Goal: Task Accomplishment & Management: Manage account settings

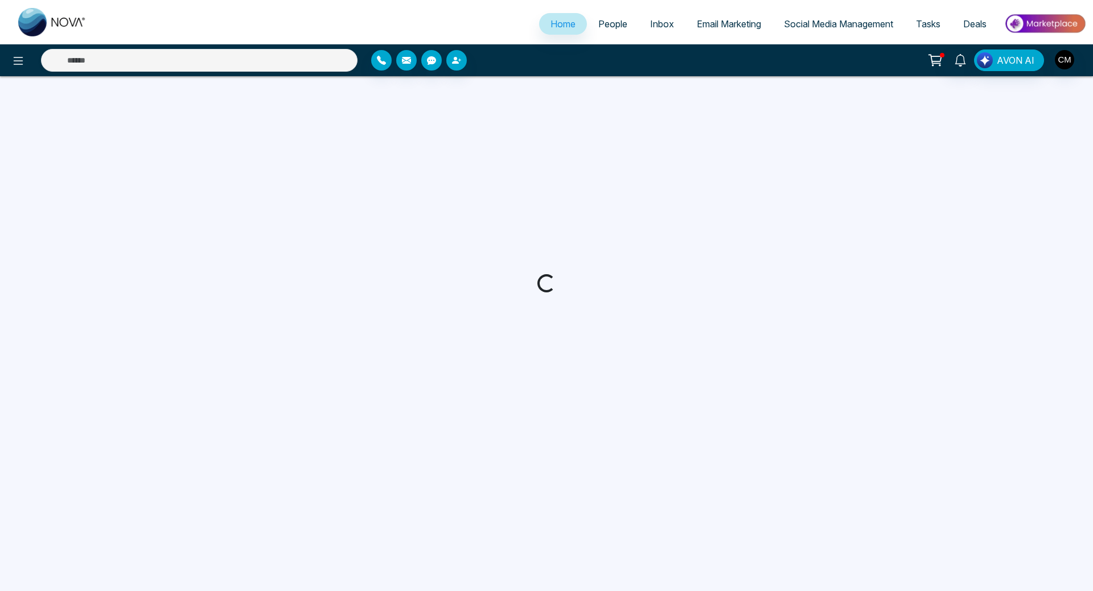
select select "*"
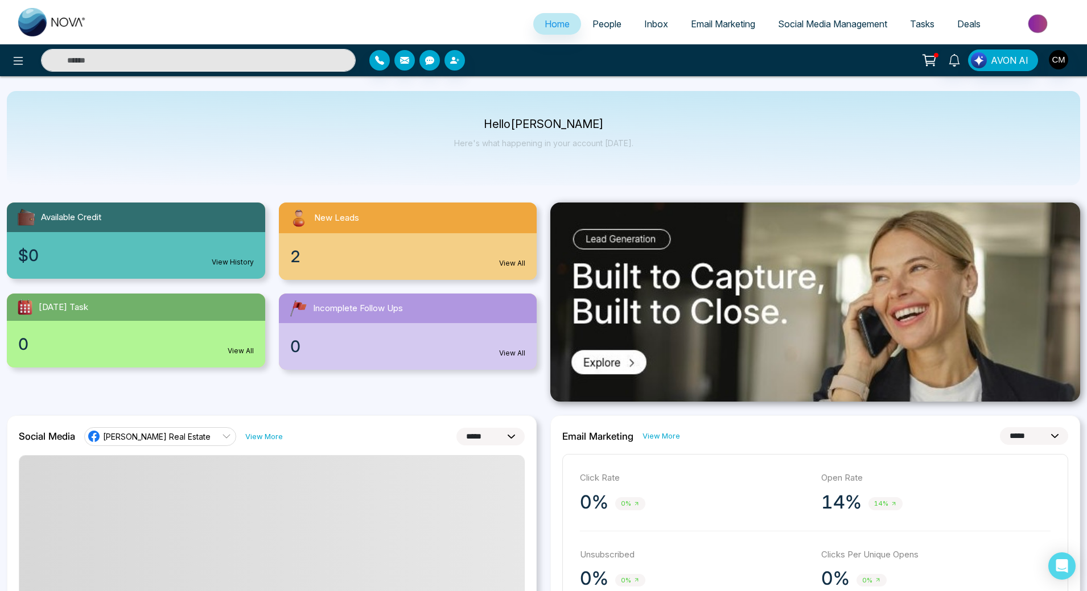
click at [700, 30] on link "Email Marketing" at bounding box center [722, 24] width 87 height 22
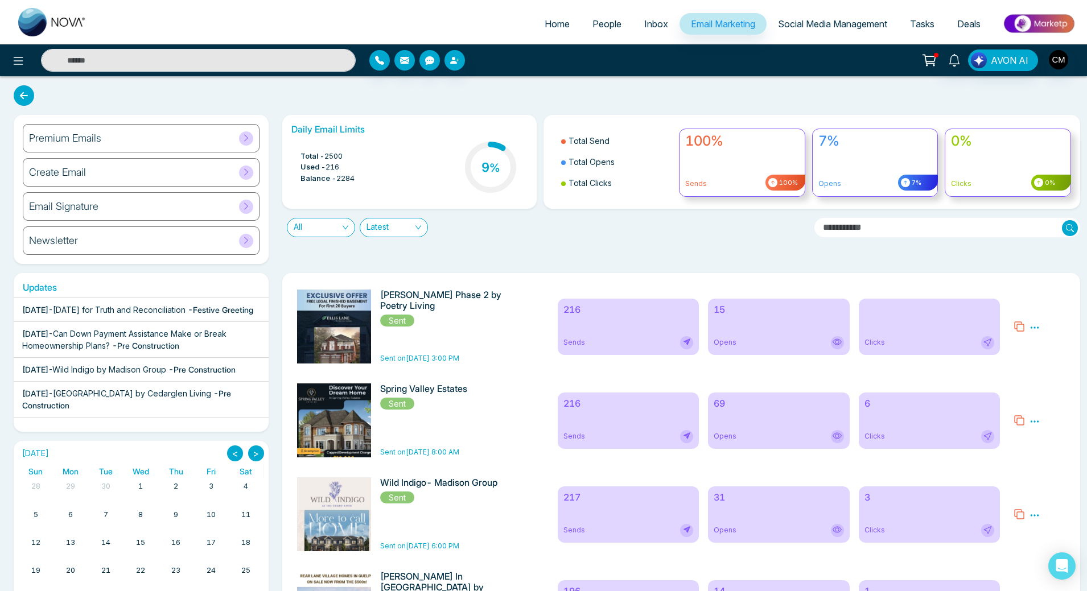
click at [796, 319] on div "15 Opens" at bounding box center [779, 327] width 142 height 56
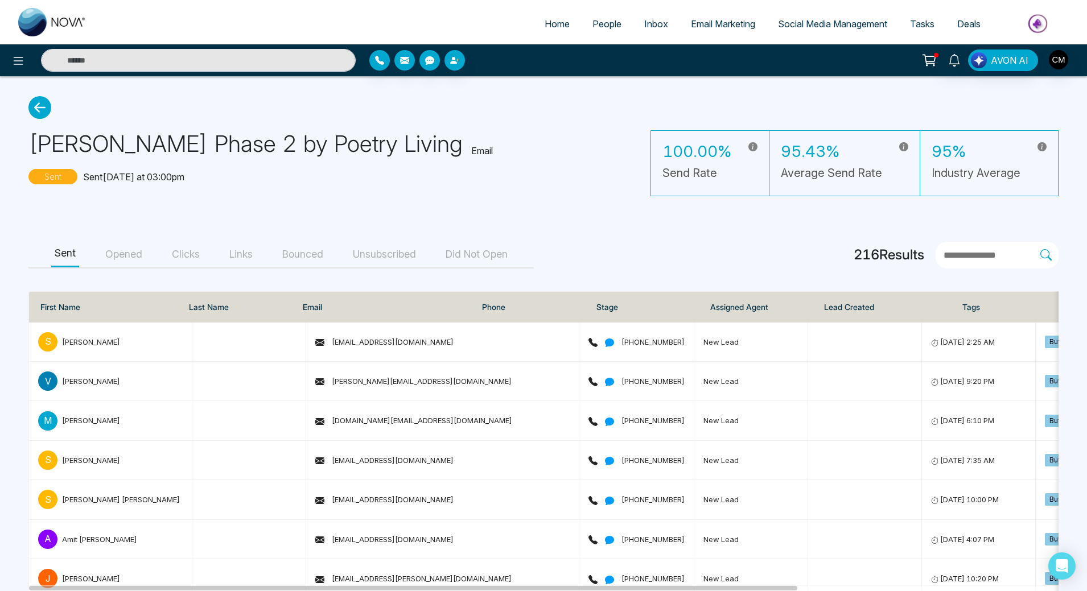
click at [121, 266] on button "Opened" at bounding box center [124, 255] width 44 height 26
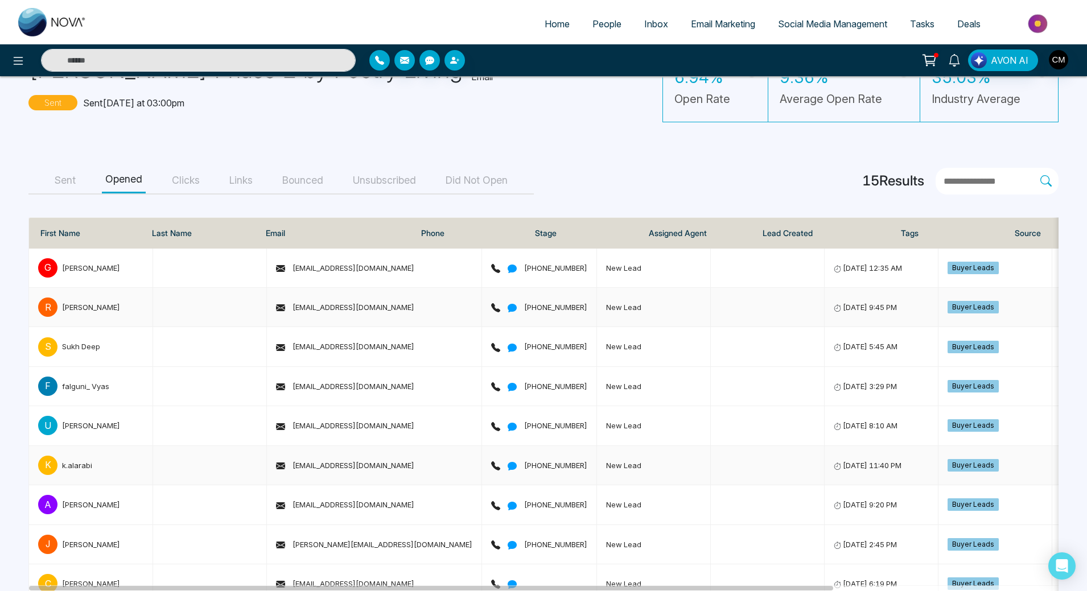
scroll to position [64, 0]
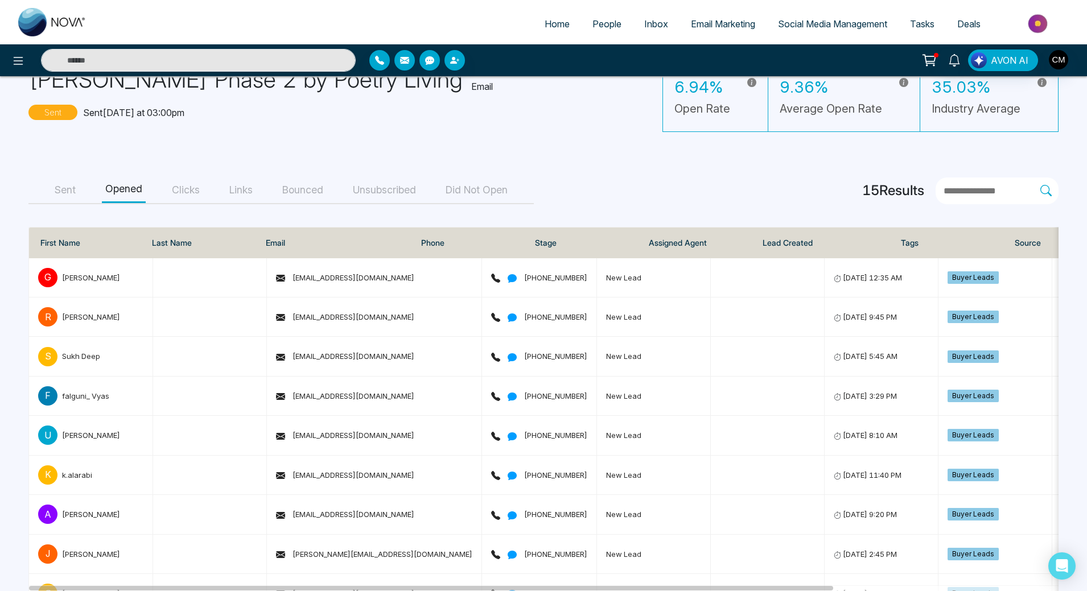
click at [361, 197] on button "Unsubscribed" at bounding box center [384, 191] width 70 height 26
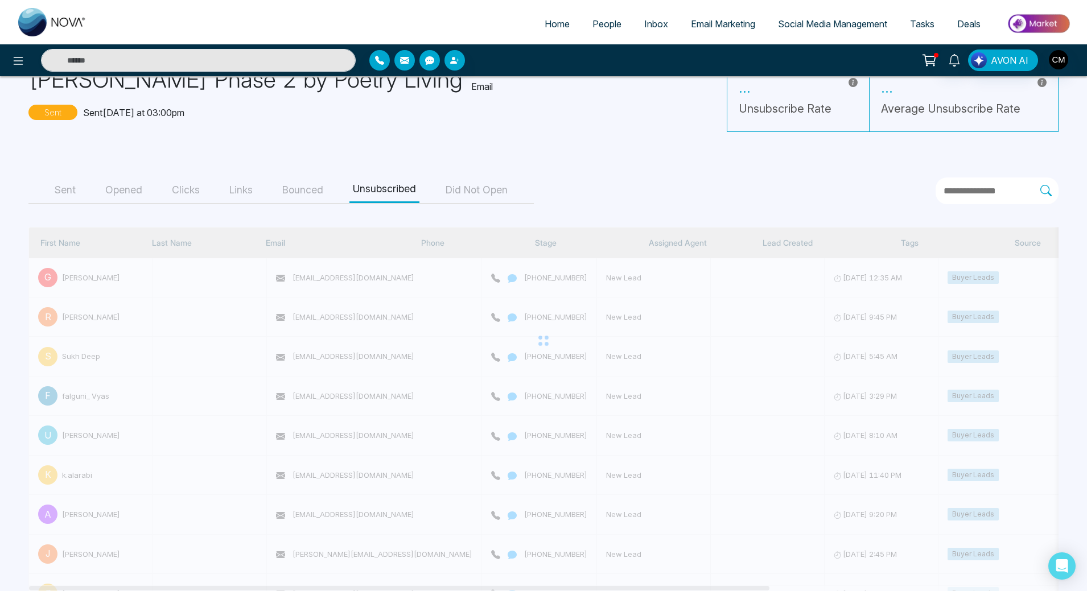
scroll to position [0, 0]
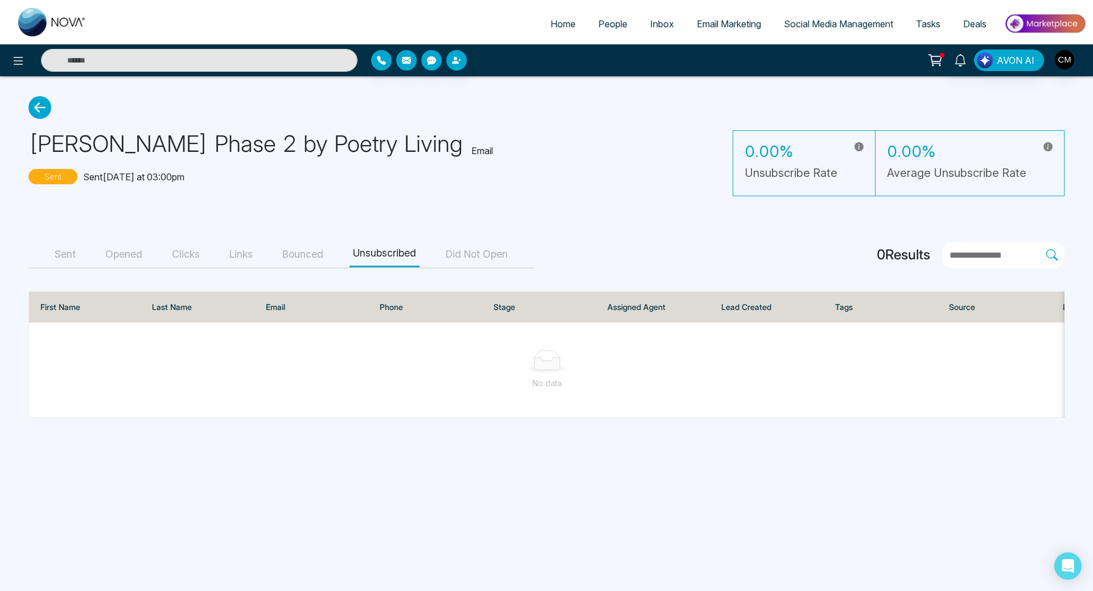
click at [300, 253] on button "Bounced" at bounding box center [303, 255] width 48 height 26
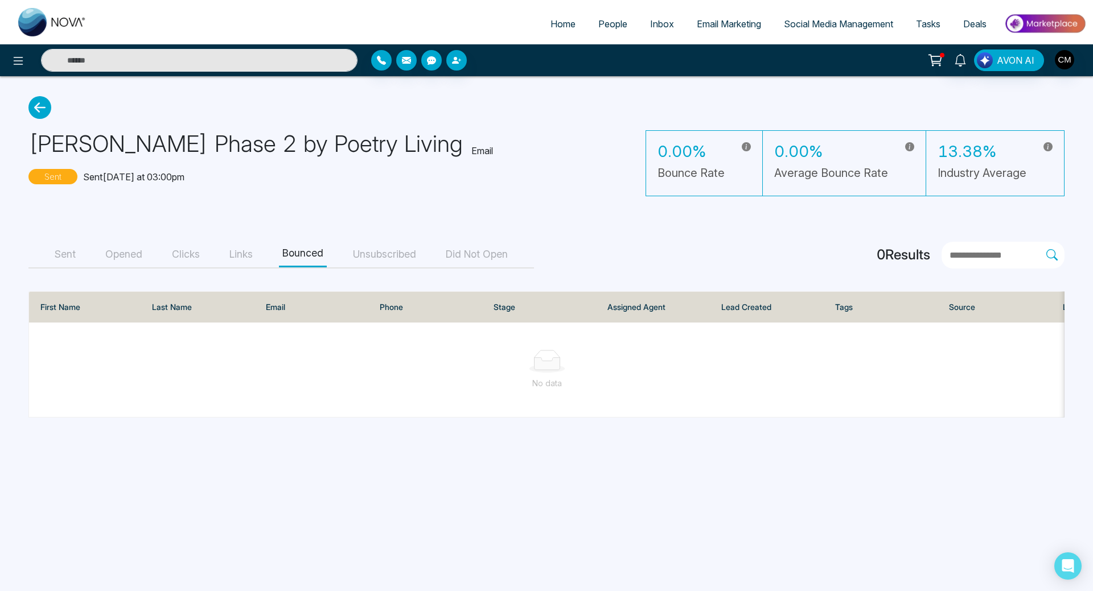
click at [255, 254] on button "Links" at bounding box center [241, 255] width 30 height 26
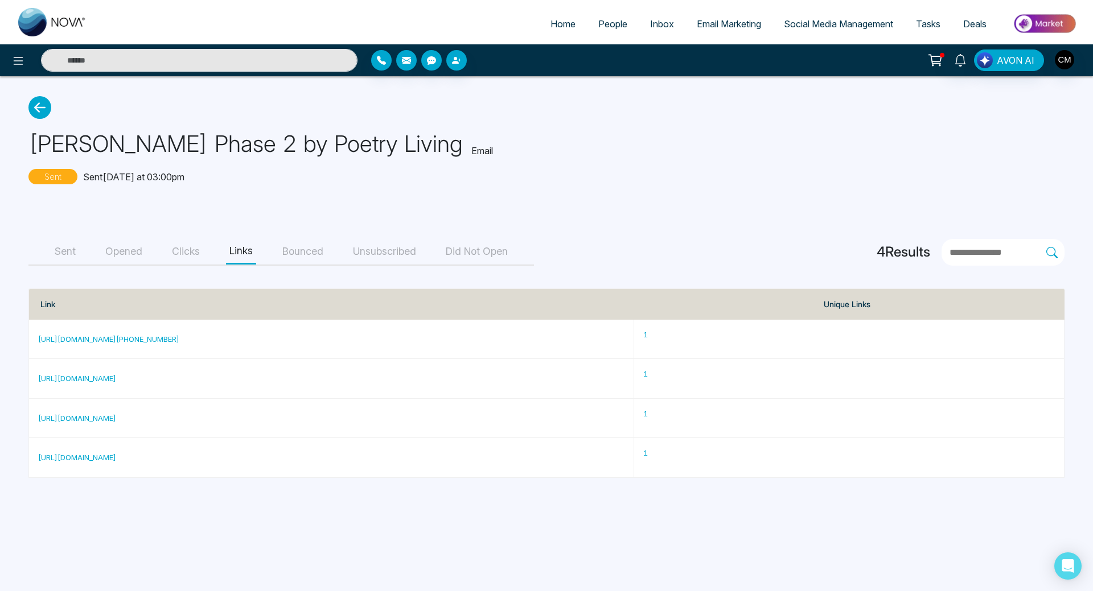
click at [179, 257] on button "Clicks" at bounding box center [185, 252] width 35 height 26
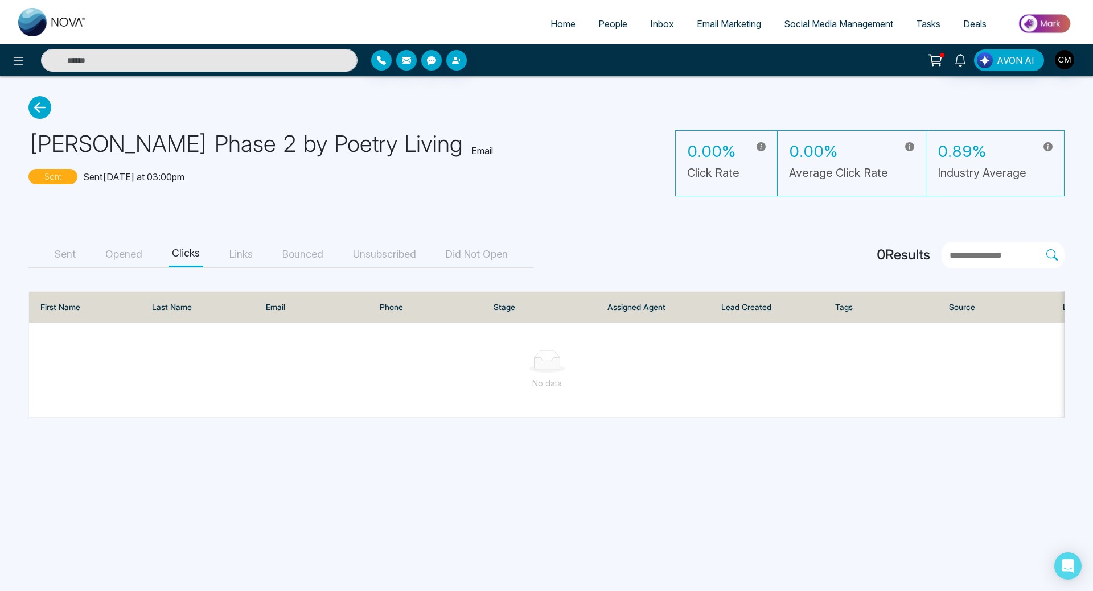
click at [142, 253] on button "Opened" at bounding box center [124, 255] width 44 height 26
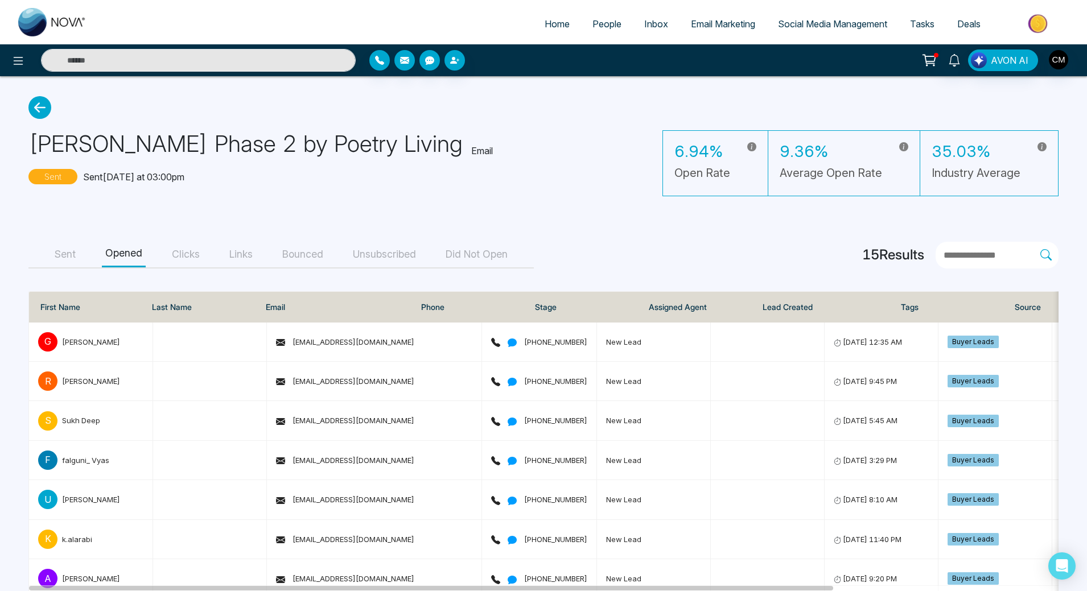
click at [479, 260] on button "Did Not Open" at bounding box center [476, 255] width 69 height 26
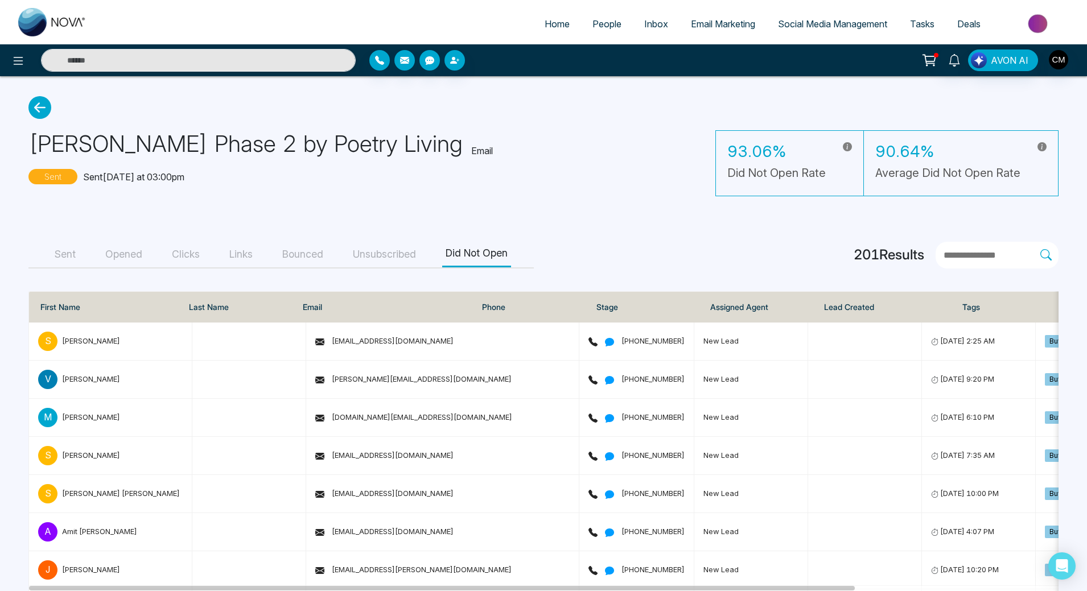
click at [31, 101] on icon at bounding box center [39, 107] width 23 height 23
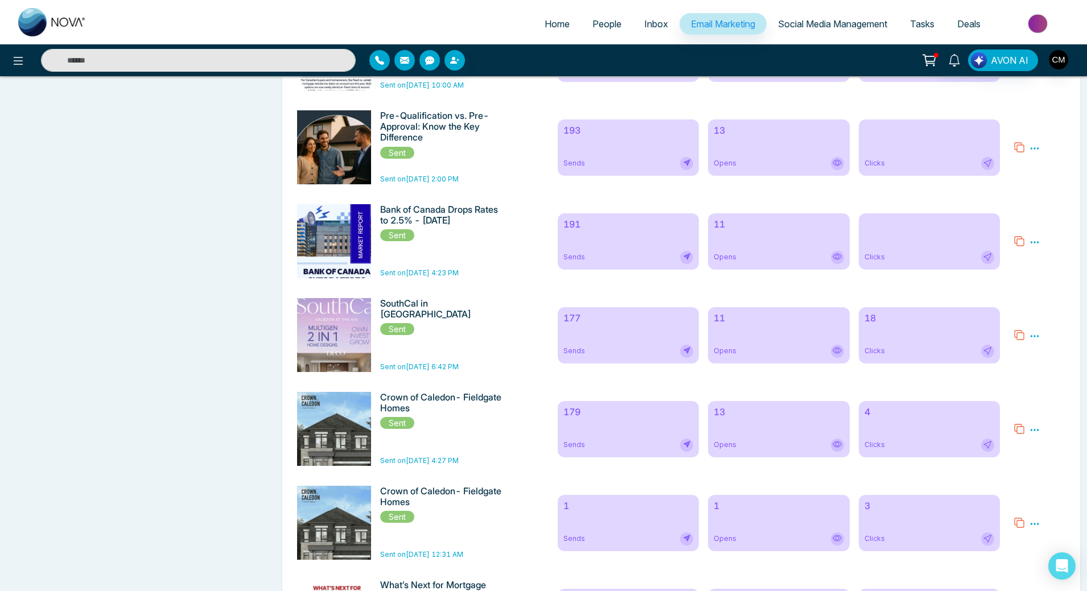
scroll to position [1195, 0]
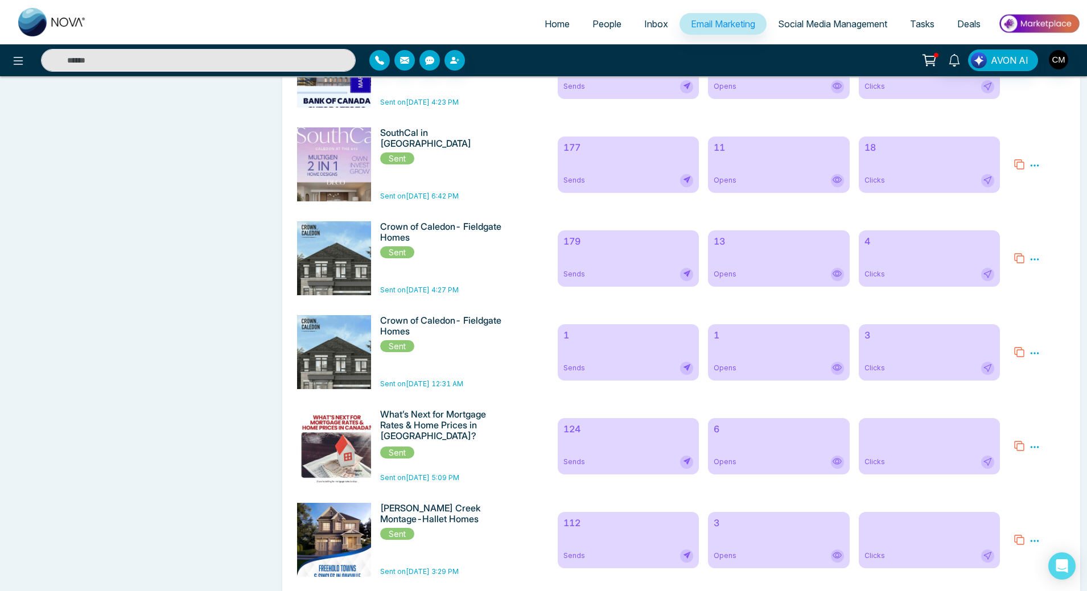
click at [1032, 354] on icon at bounding box center [1034, 353] width 9 height 2
click at [1047, 408] on span "Delete" at bounding box center [1050, 403] width 25 height 10
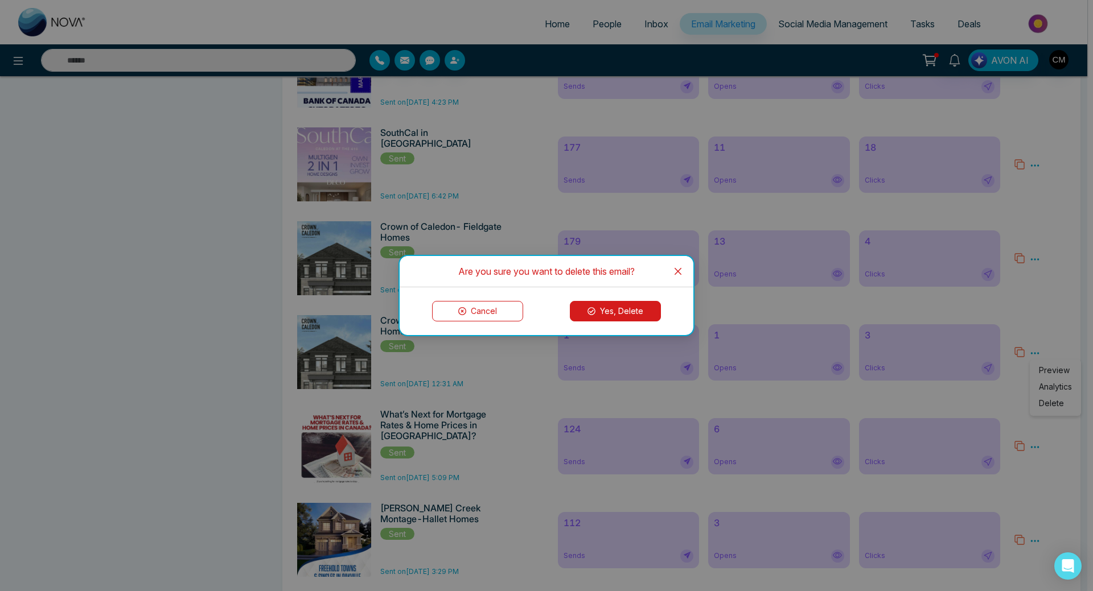
click at [605, 314] on button "Yes, Delete" at bounding box center [615, 311] width 91 height 20
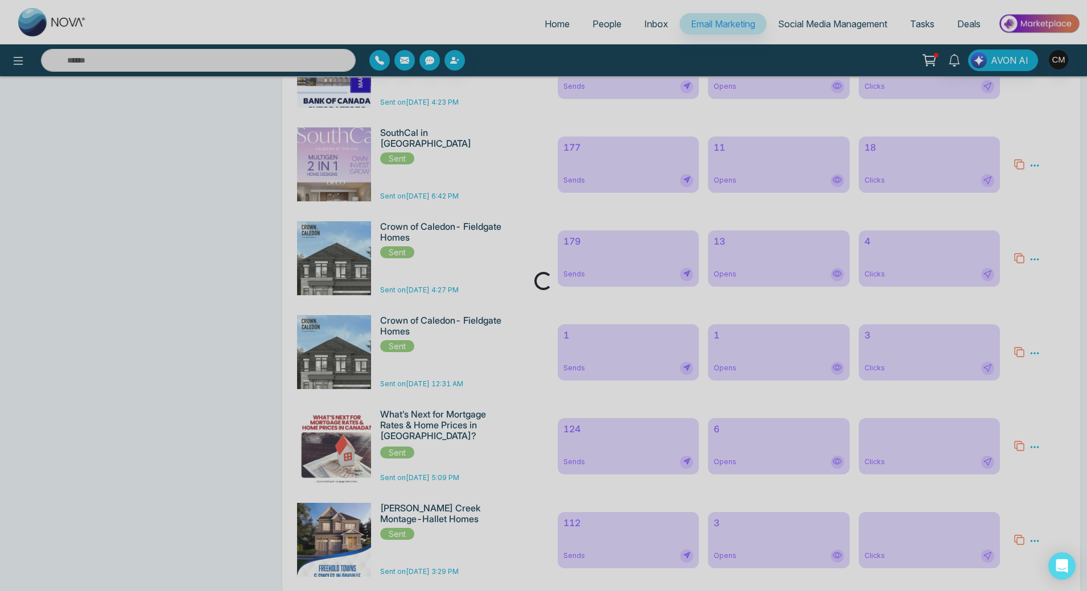
scroll to position [70, 0]
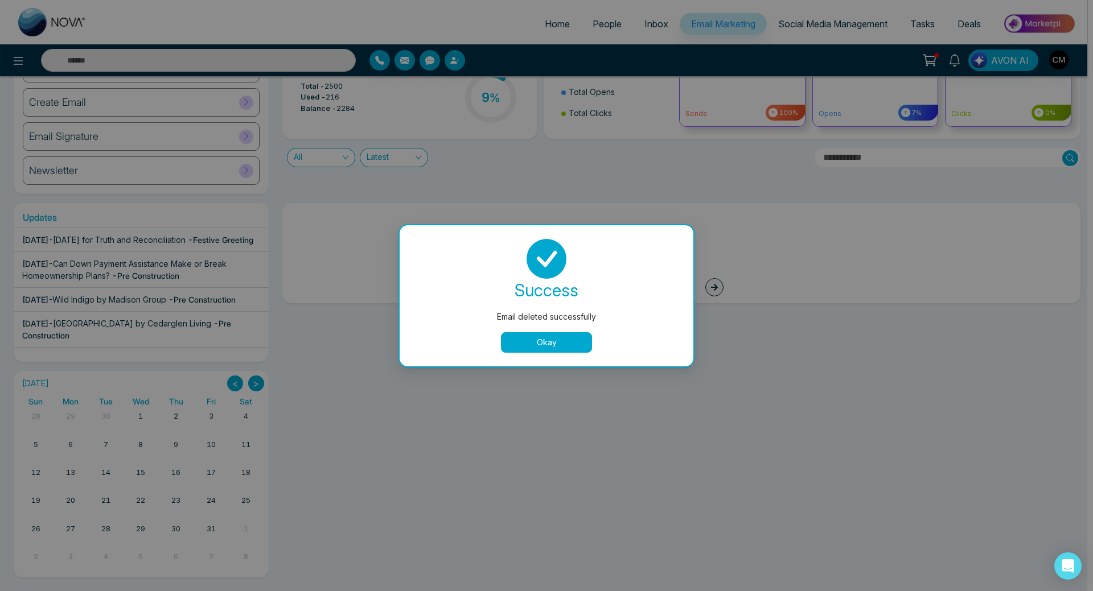
click at [541, 337] on button "Okay" at bounding box center [546, 342] width 91 height 20
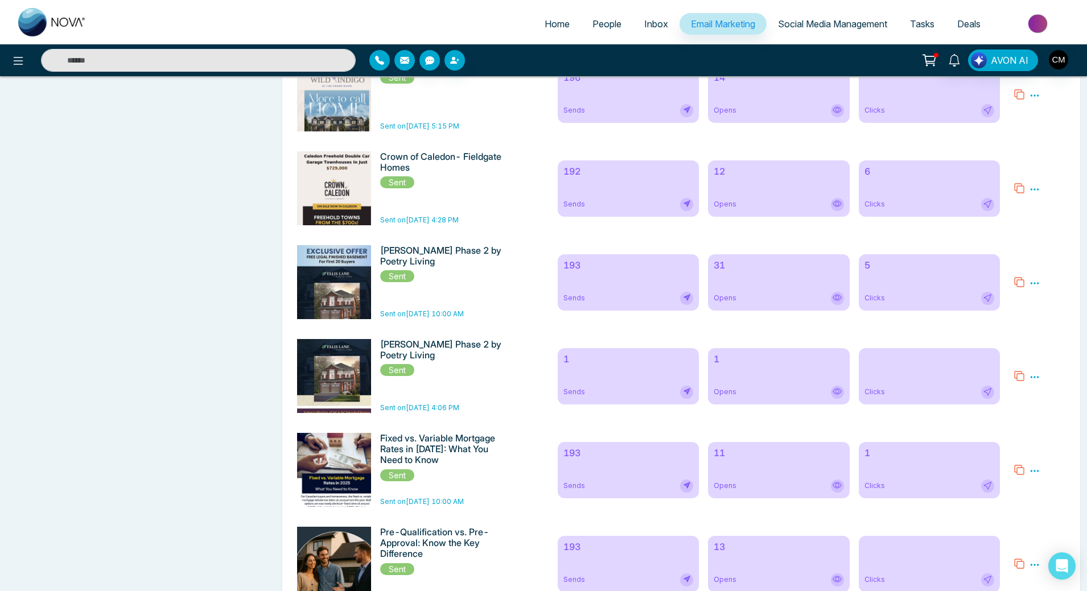
scroll to position [639, 0]
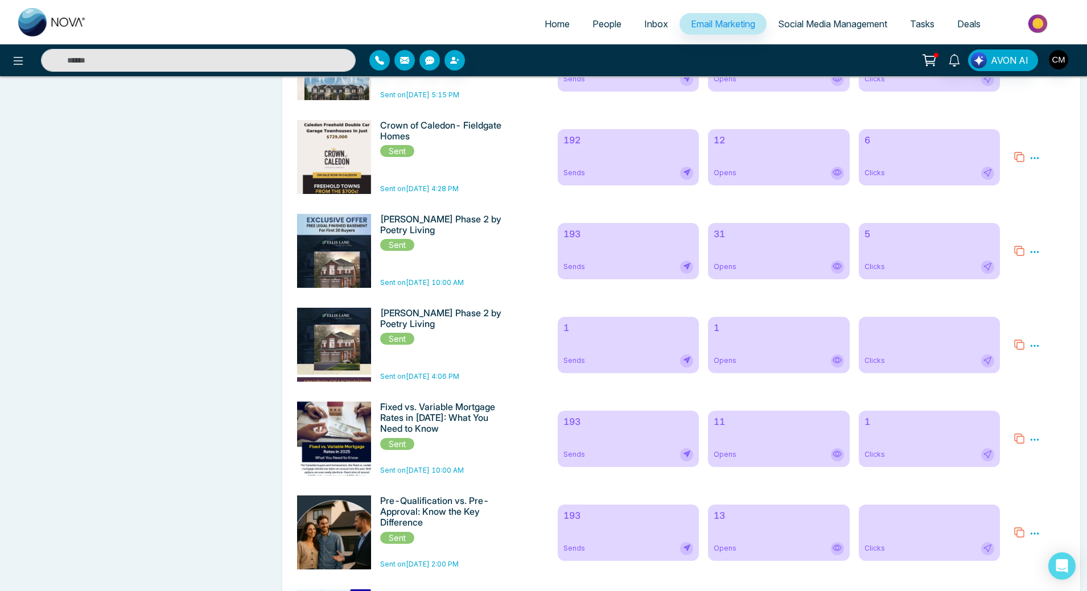
click at [1039, 351] on icon at bounding box center [1034, 346] width 10 height 10
click at [1043, 399] on li "Delete" at bounding box center [1054, 397] width 33 height 14
click at [1030, 351] on icon at bounding box center [1034, 346] width 10 height 10
click at [1048, 401] on span "Delete" at bounding box center [1050, 396] width 25 height 10
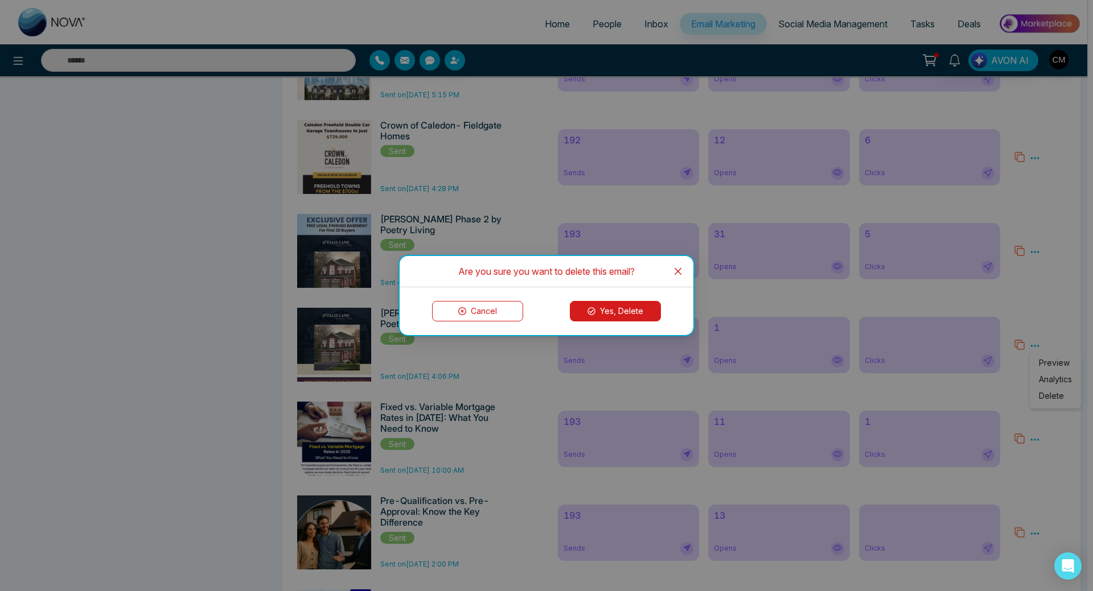
click at [645, 312] on button "Yes, Delete" at bounding box center [615, 311] width 91 height 20
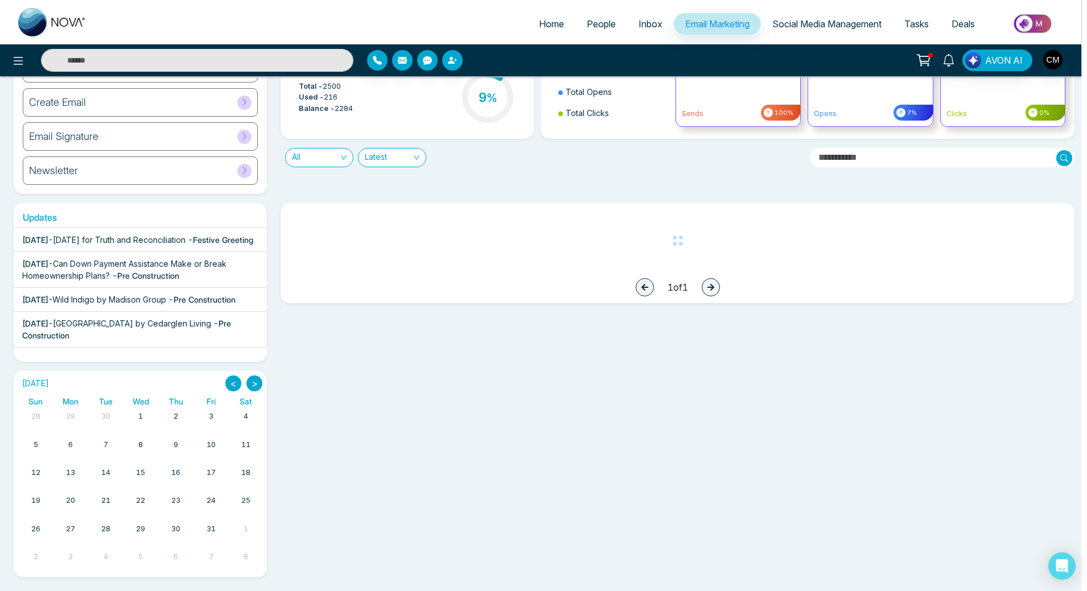
scroll to position [70, 0]
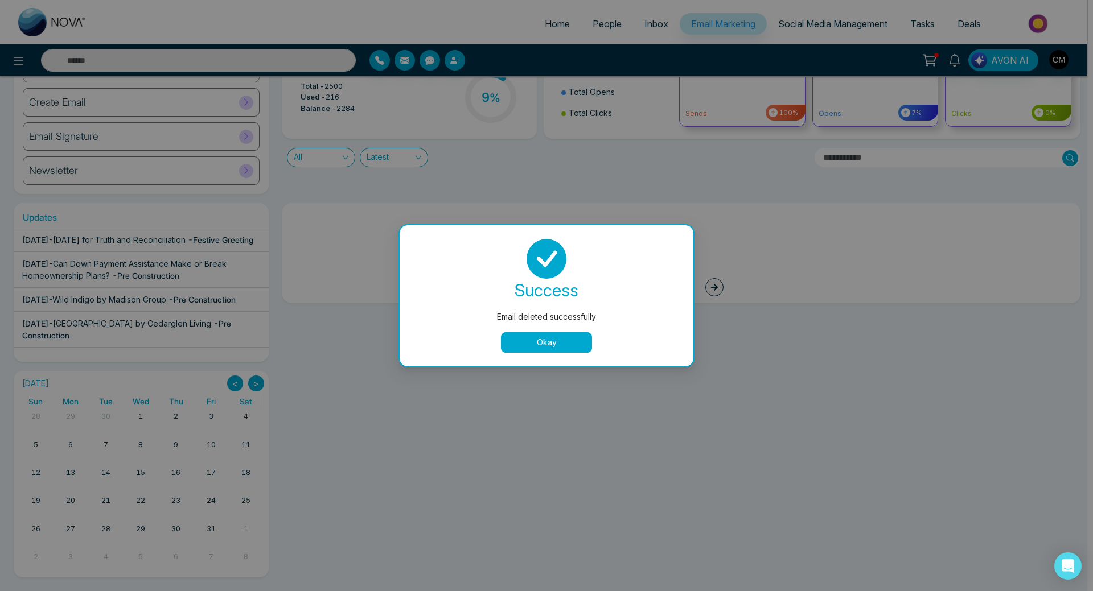
click at [567, 349] on button "Okay" at bounding box center [546, 342] width 91 height 20
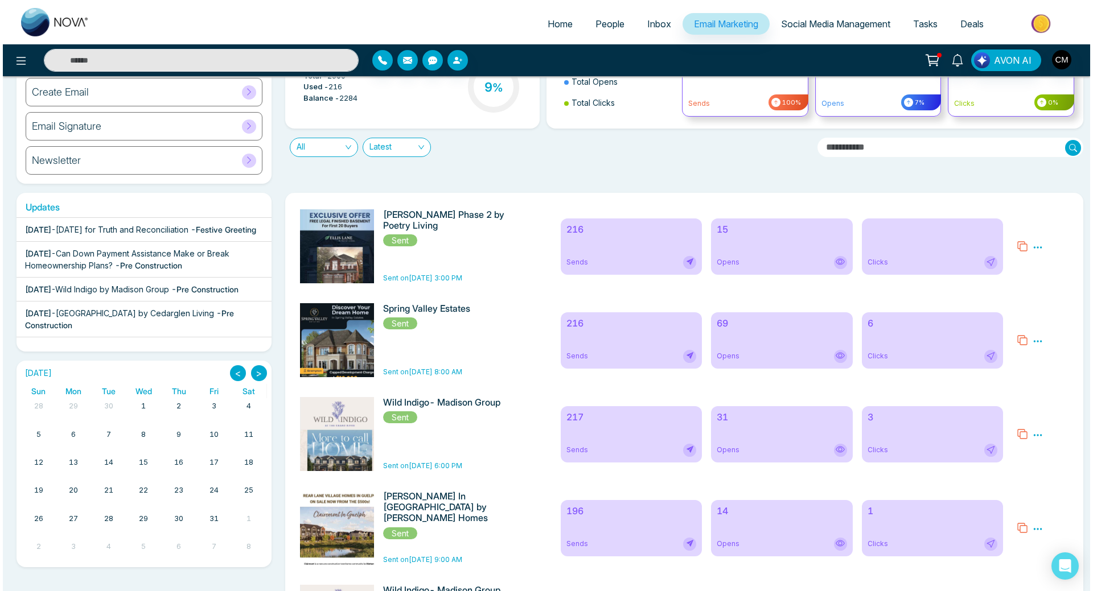
scroll to position [0, 0]
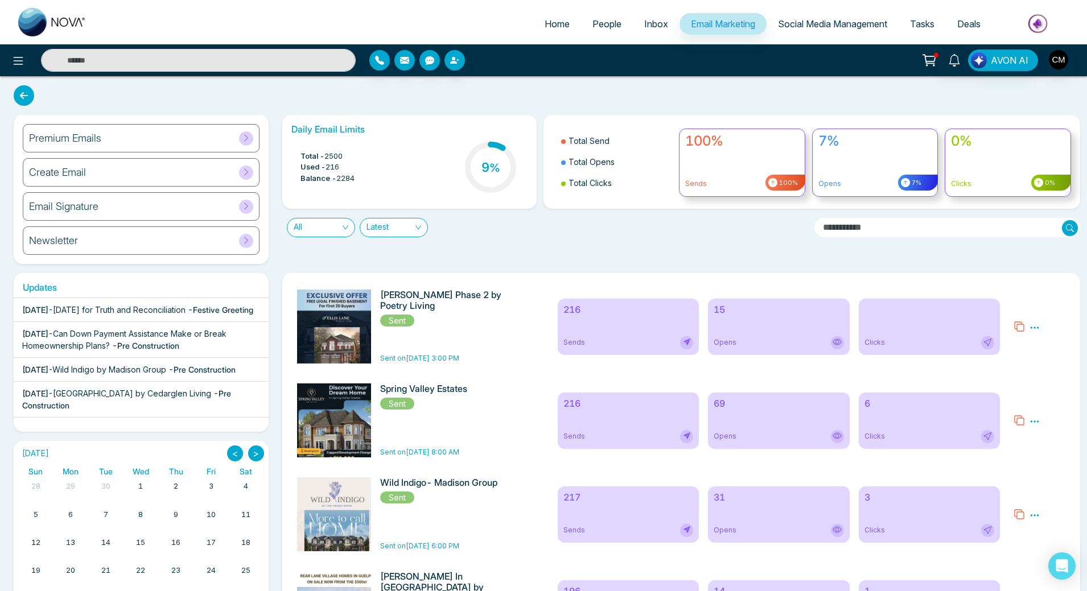
click at [35, 34] on img at bounding box center [52, 22] width 68 height 28
select select "*"
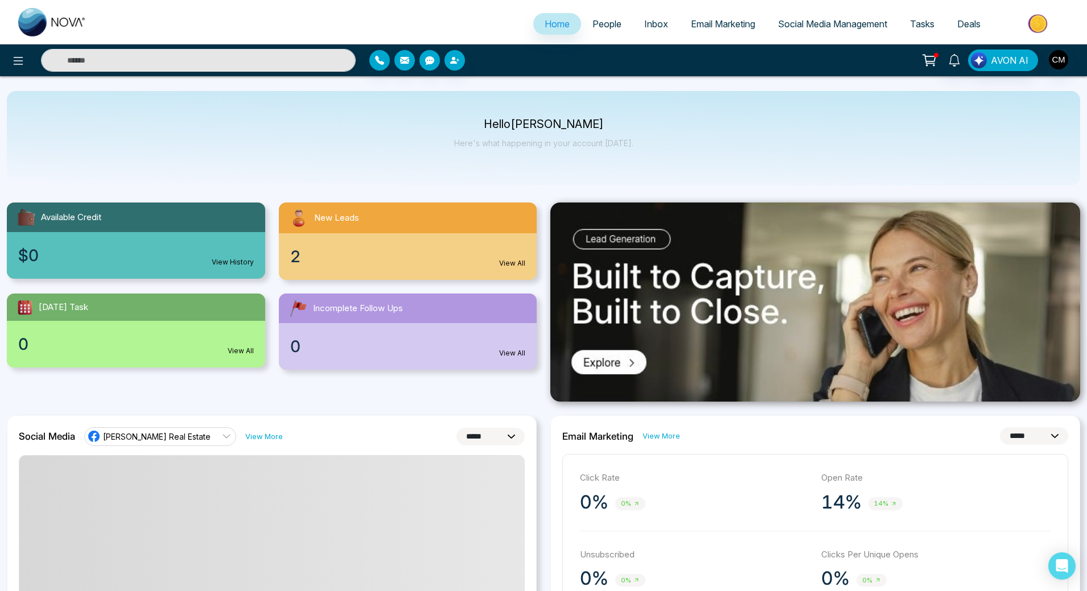
click at [602, 27] on span "People" at bounding box center [606, 23] width 29 height 11
